Goal: Task Accomplishment & Management: Complete application form

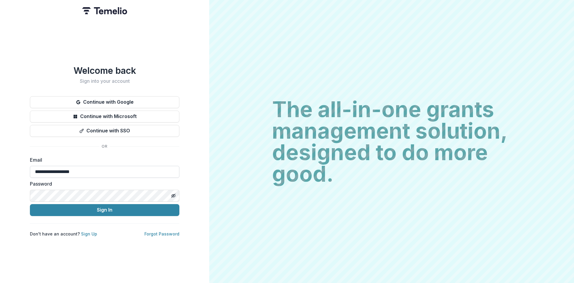
drag, startPoint x: 97, startPoint y: 170, endPoint x: 19, endPoint y: 170, distance: 78.0
click at [30, 170] on input "**********" at bounding box center [104, 172] width 149 height 12
type input "*"
type input "**********"
click at [97, 208] on button "Sign In" at bounding box center [104, 210] width 149 height 12
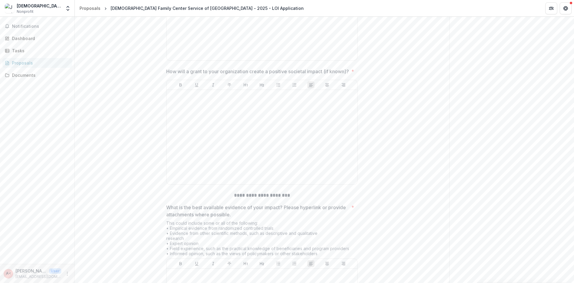
scroll to position [1291, 0]
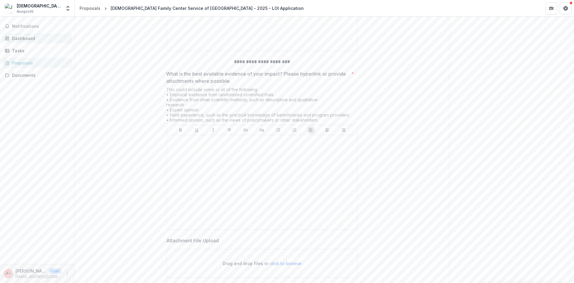
click at [19, 36] on div "Dashboard" at bounding box center [39, 38] width 55 height 6
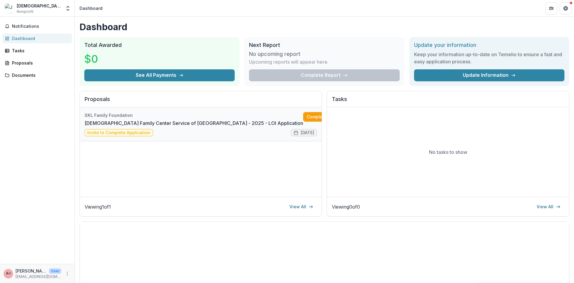
click at [189, 122] on link "[DEMOGRAPHIC_DATA] Family Center Service of [GEOGRAPHIC_DATA] - 2025 - LOI Appl…" at bounding box center [194, 123] width 218 height 7
click at [305, 114] on link "Complete" at bounding box center [320, 117] width 34 height 10
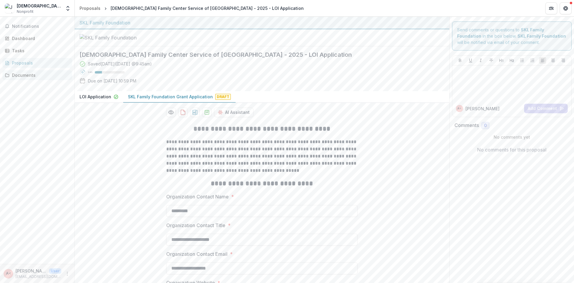
click at [23, 74] on div "Documents" at bounding box center [39, 75] width 55 height 6
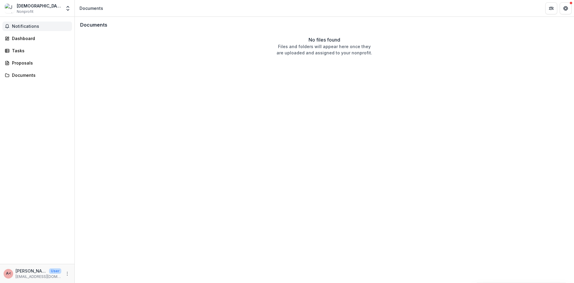
click at [26, 27] on span "Notifications" at bounding box center [41, 26] width 58 height 5
click at [25, 40] on div "Dashboard" at bounding box center [39, 38] width 55 height 6
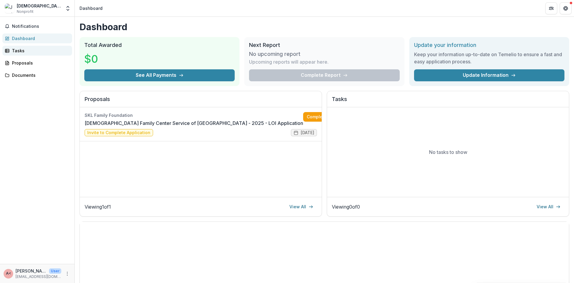
click at [16, 48] on div "Tasks" at bounding box center [39, 51] width 55 height 6
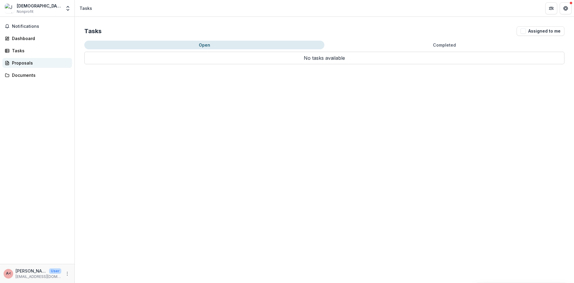
click at [28, 64] on div "Proposals" at bounding box center [39, 63] width 55 height 6
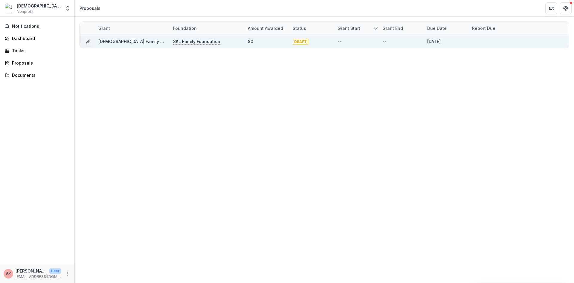
click at [129, 41] on link "[DEMOGRAPHIC_DATA] Family Center Service of [GEOGRAPHIC_DATA] - 2025 - LOI Appl…" at bounding box center [194, 41] width 193 height 5
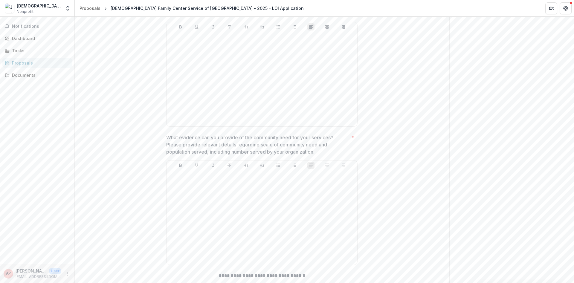
scroll to position [933, 0]
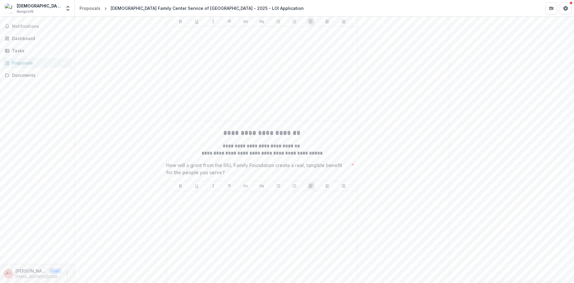
drag, startPoint x: 166, startPoint y: 45, endPoint x: 201, endPoint y: 46, distance: 35.0
copy p "mission, values"
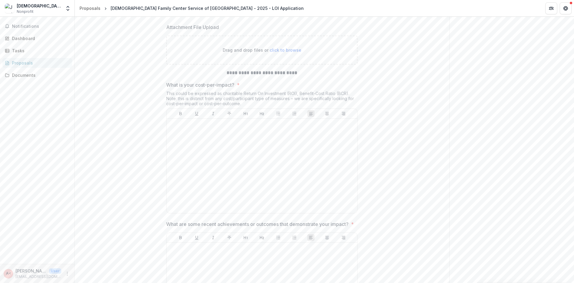
scroll to position [1542, 0]
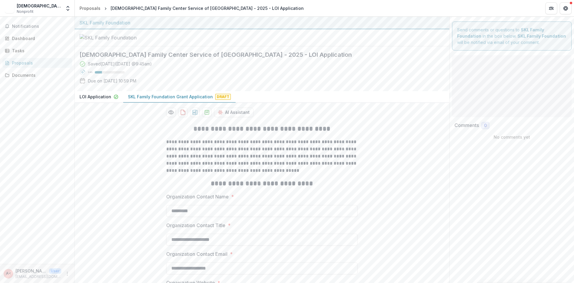
type input "*******"
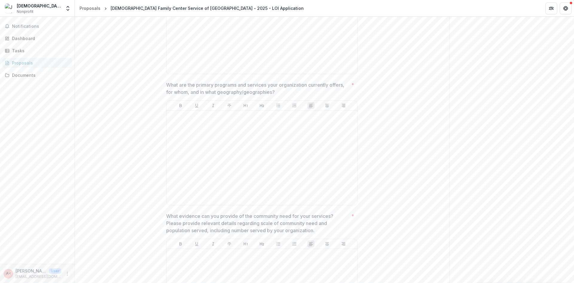
scroll to position [574, 0]
